Goal: Navigation & Orientation: Find specific page/section

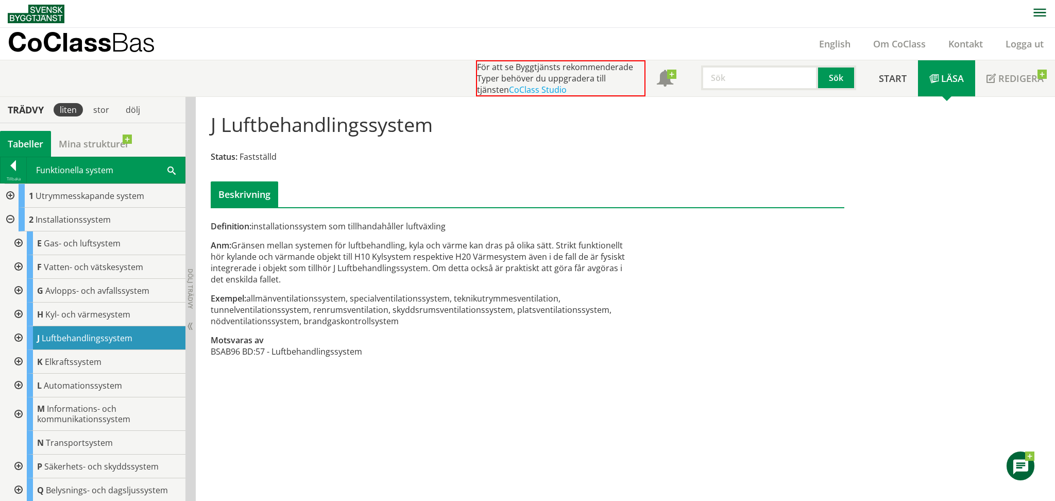
click at [7, 218] on div at bounding box center [9, 220] width 19 height 24
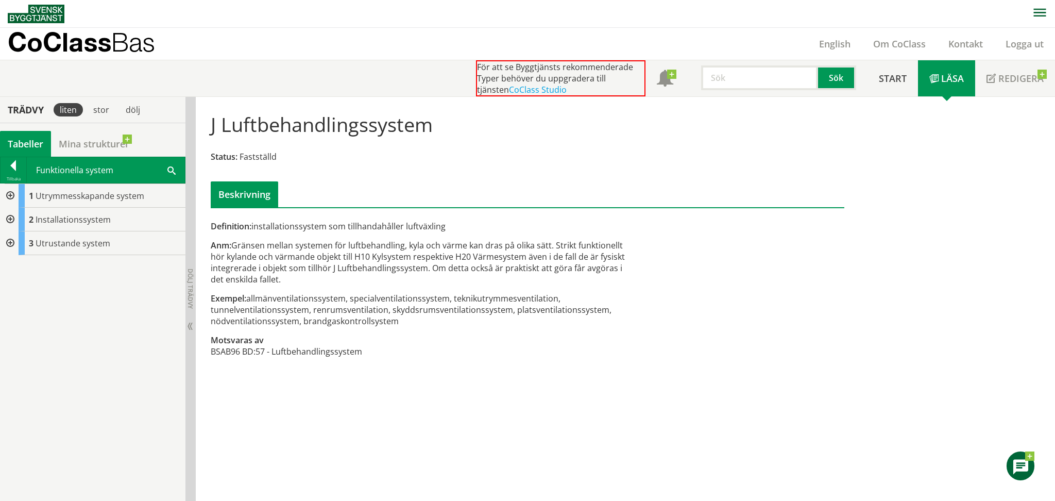
click at [9, 192] on div at bounding box center [9, 196] width 19 height 24
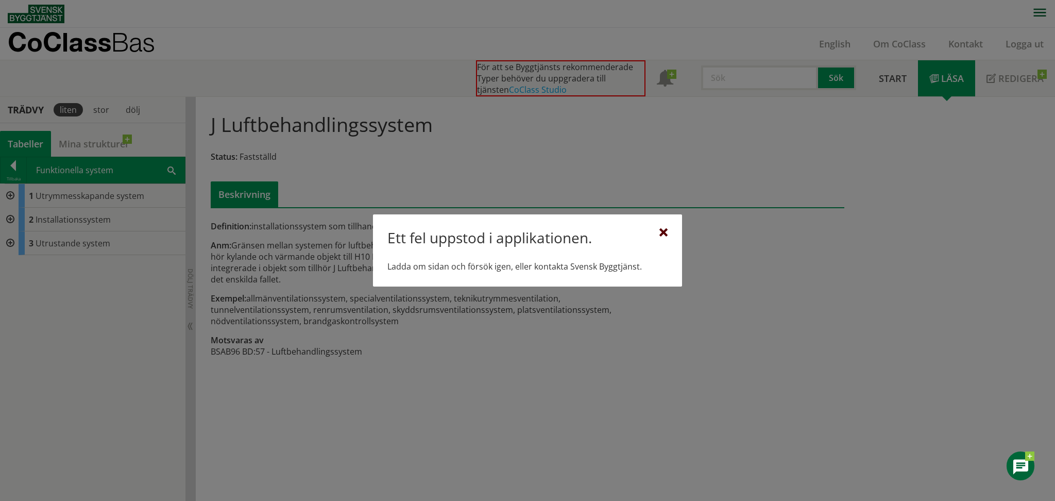
click at [665, 236] on div at bounding box center [663, 233] width 8 height 8
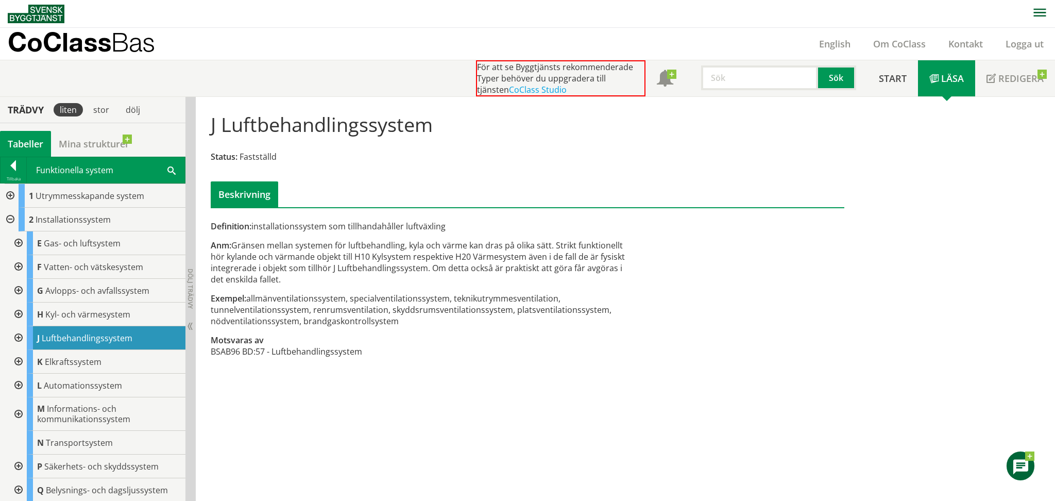
click at [8, 192] on div at bounding box center [9, 196] width 19 height 24
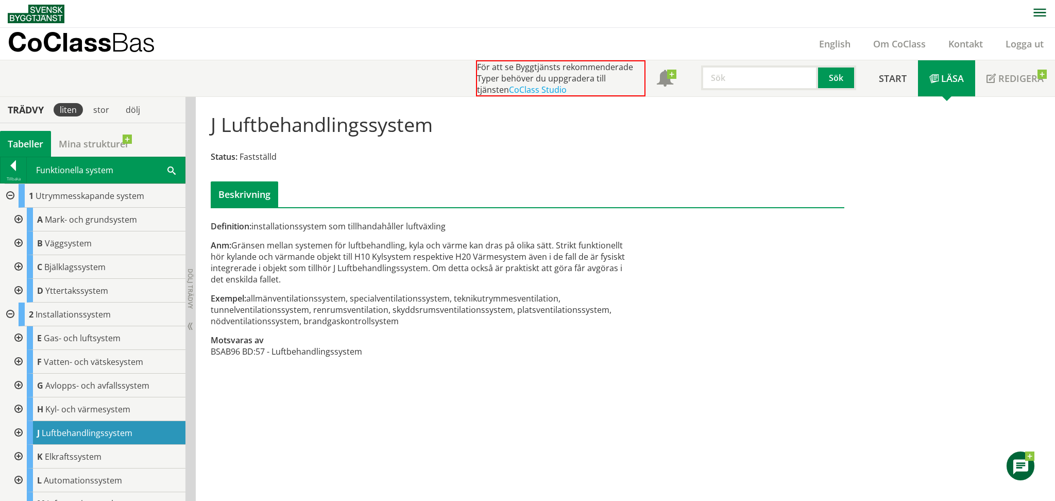
click at [11, 166] on div at bounding box center [14, 167] width 26 height 14
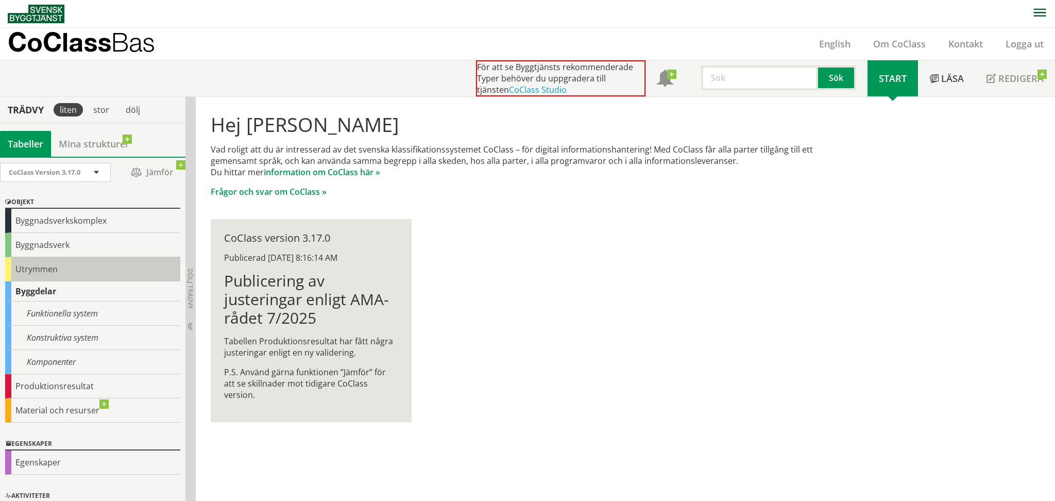
click at [38, 268] on div "Utrymmen" at bounding box center [92, 269] width 175 height 24
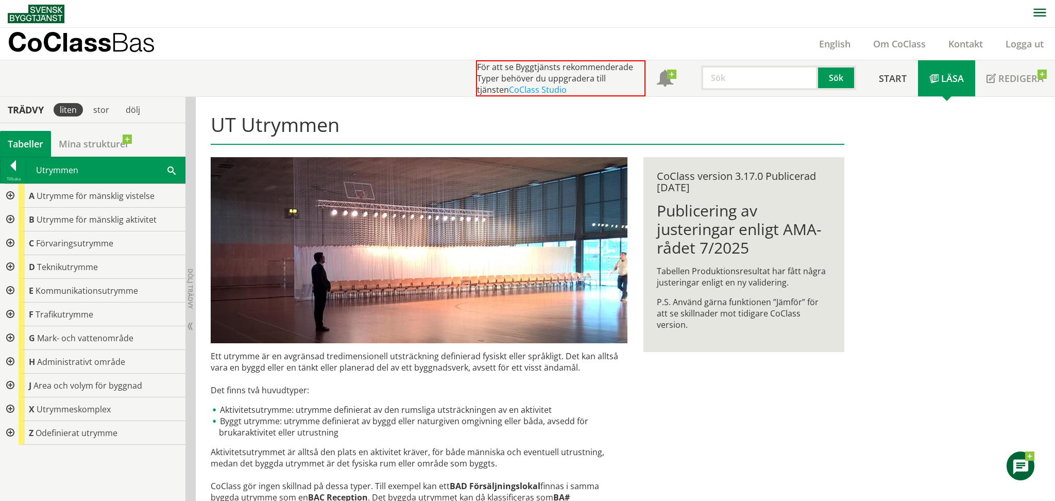
click at [11, 218] on div at bounding box center [9, 220] width 19 height 24
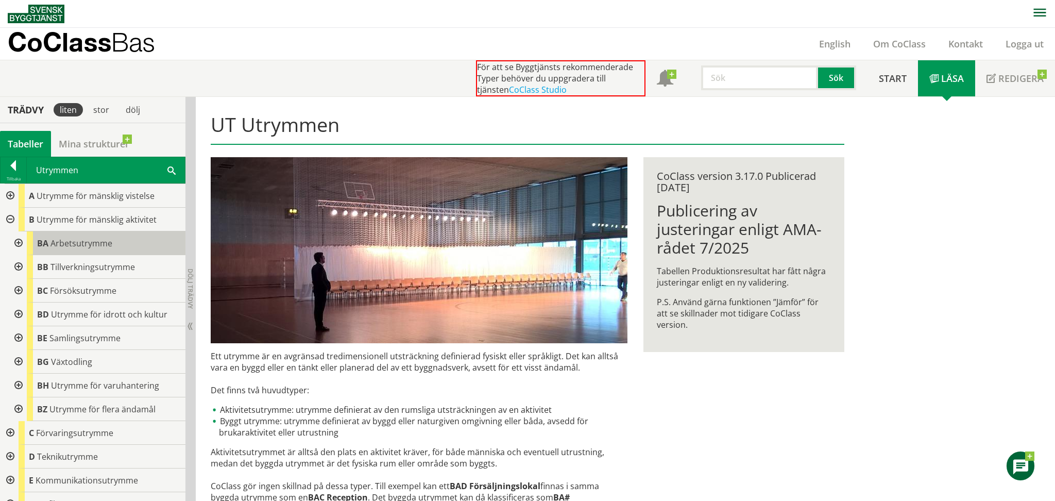
click at [54, 243] on span "Arbetsutrymme" at bounding box center [81, 242] width 62 height 11
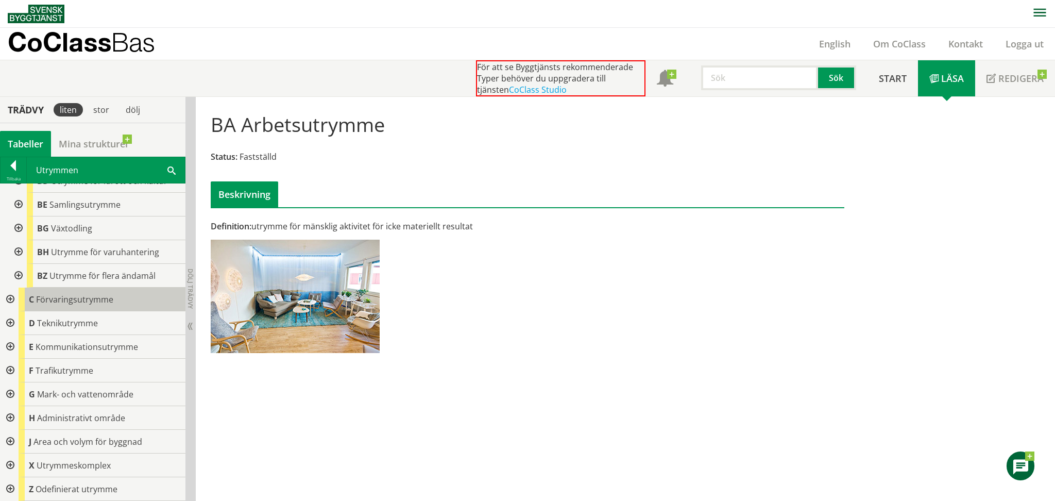
scroll to position [130, 0]
